Goal: Find specific page/section: Find specific page/section

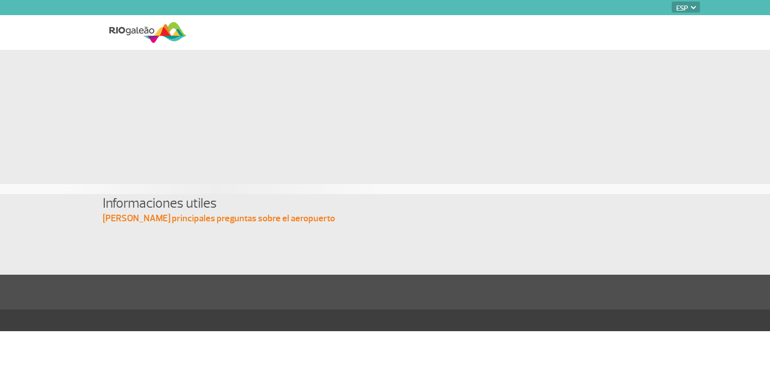
select select "es"
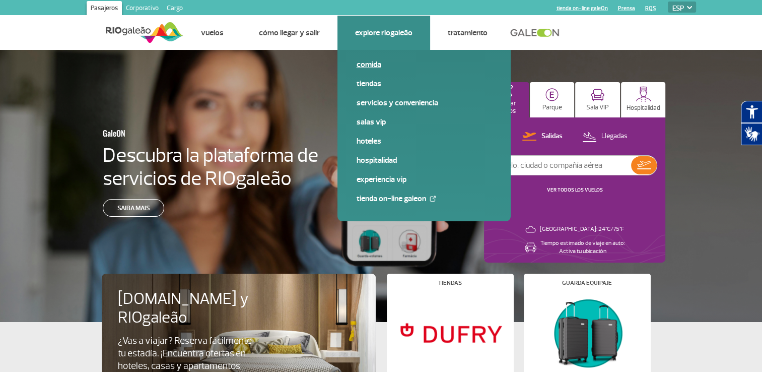
click at [371, 62] on link "Comida" at bounding box center [424, 64] width 135 height 11
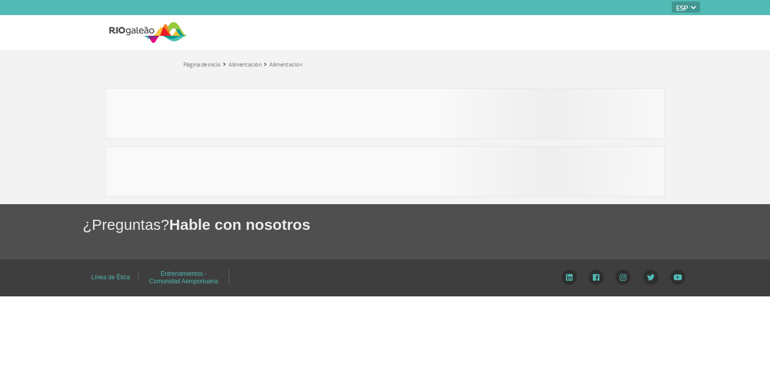
select select "es"
